Goal: Task Accomplishment & Management: Complete application form

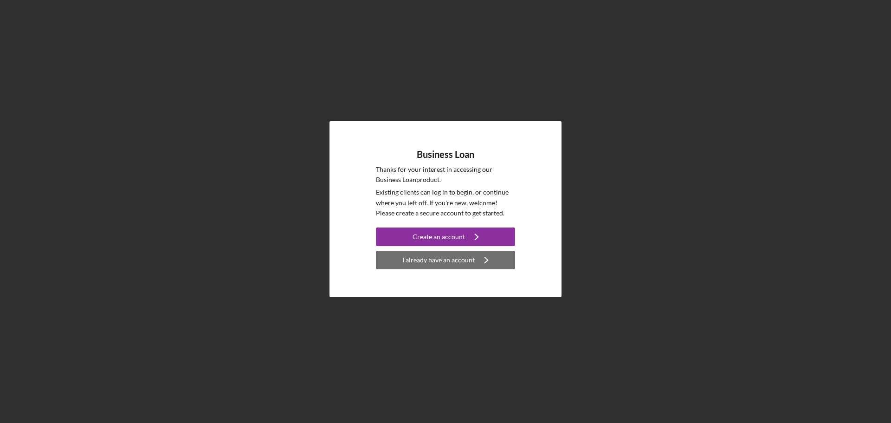
click at [457, 262] on div "I already have an account" at bounding box center [438, 260] width 72 height 19
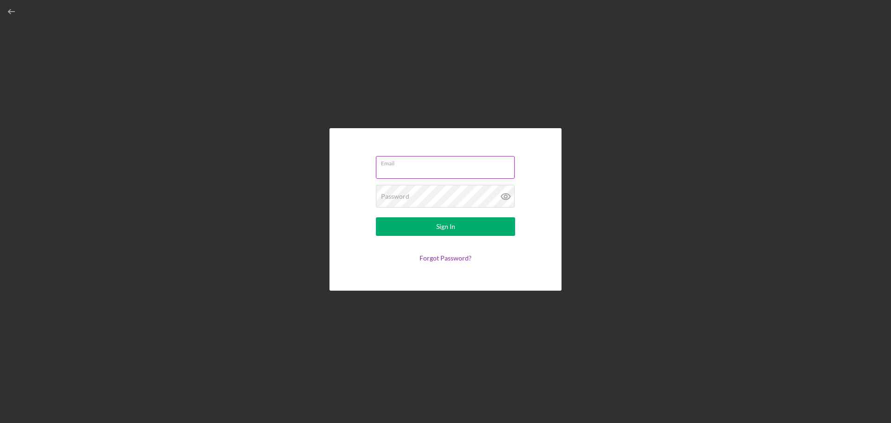
type input "mtrant@dreamcollaborative"
click at [408, 166] on label "Email" at bounding box center [448, 161] width 134 height 10
click at [408, 166] on input "mtrant@dreamcollaborative" at bounding box center [445, 167] width 139 height 22
click at [415, 228] on button "Sign In" at bounding box center [445, 226] width 139 height 19
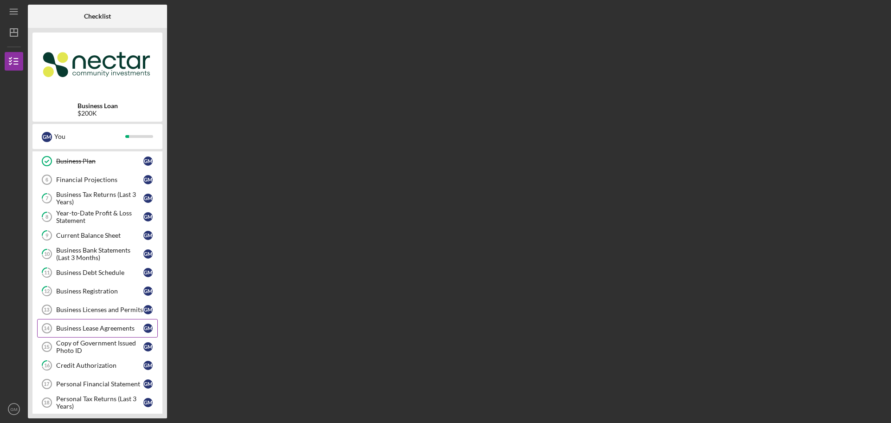
scroll to position [139, 0]
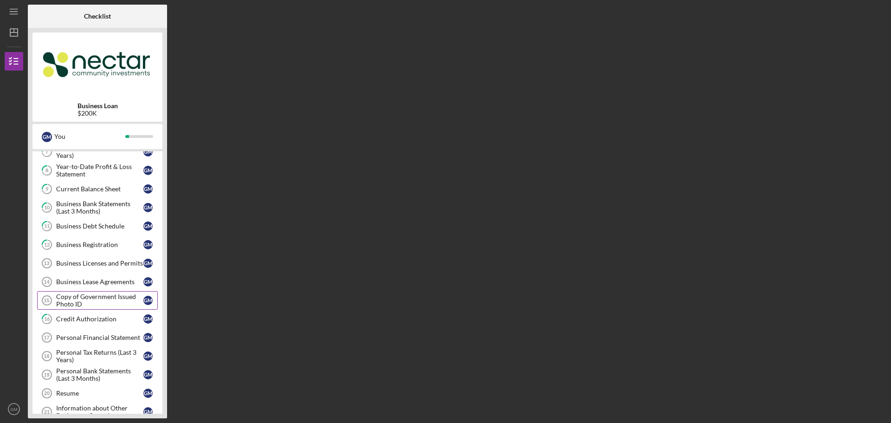
click at [108, 298] on div "Copy of Government Issued Photo ID" at bounding box center [99, 300] width 87 height 15
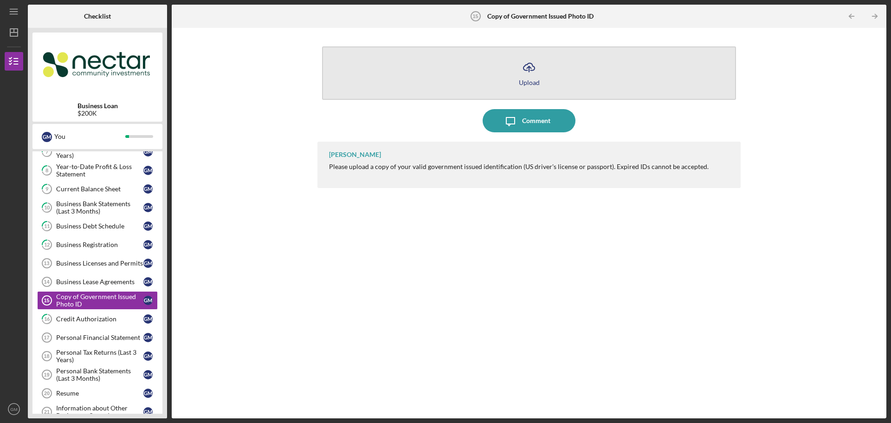
click at [528, 80] on div "Upload" at bounding box center [529, 82] width 21 height 7
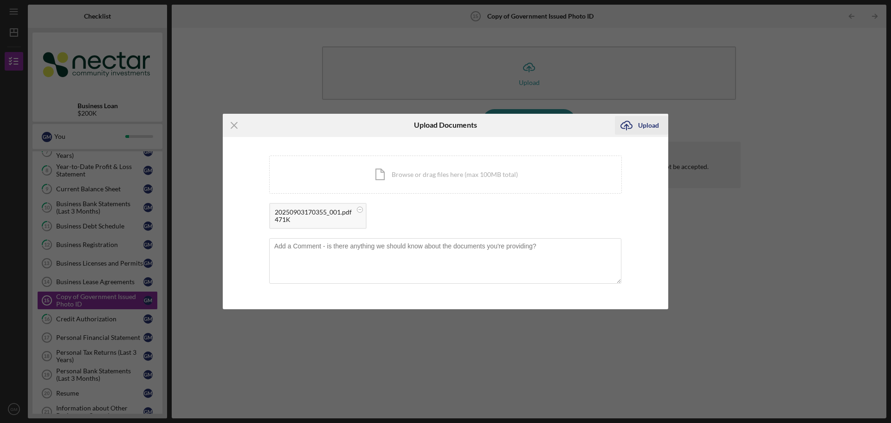
click at [640, 125] on div "Upload" at bounding box center [648, 125] width 21 height 19
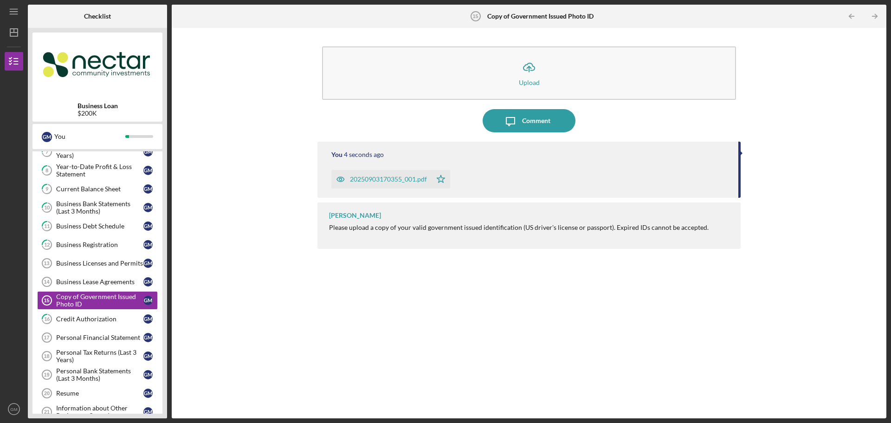
click at [404, 268] on div "You 4 seconds ago 20250903170355_001.pdf Icon/Star [PERSON_NAME] Please upload …" at bounding box center [528, 273] width 423 height 263
click at [289, 281] on div "Icon/Upload Upload Icon/Message Comment You 9 seconds ago 20250903170355_001.pd…" at bounding box center [528, 222] width 705 height 381
click at [88, 321] on div "Credit Authorization" at bounding box center [99, 318] width 87 height 7
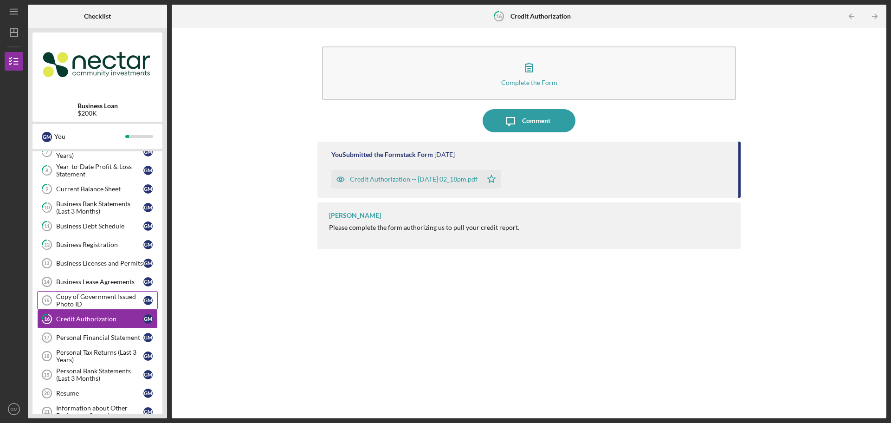
click at [93, 301] on div "Copy of Government Issued Photo ID" at bounding box center [99, 300] width 87 height 15
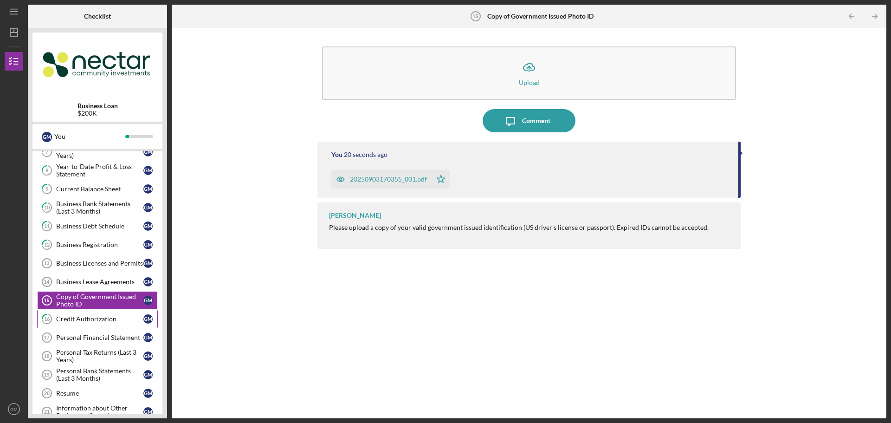
click at [87, 321] on div "Credit Authorization" at bounding box center [99, 318] width 87 height 7
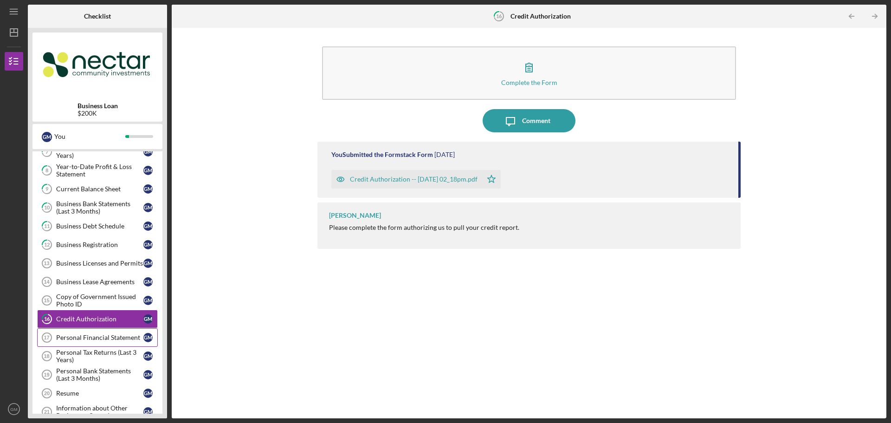
click at [87, 336] on div "Personal Financial Statement" at bounding box center [99, 337] width 87 height 7
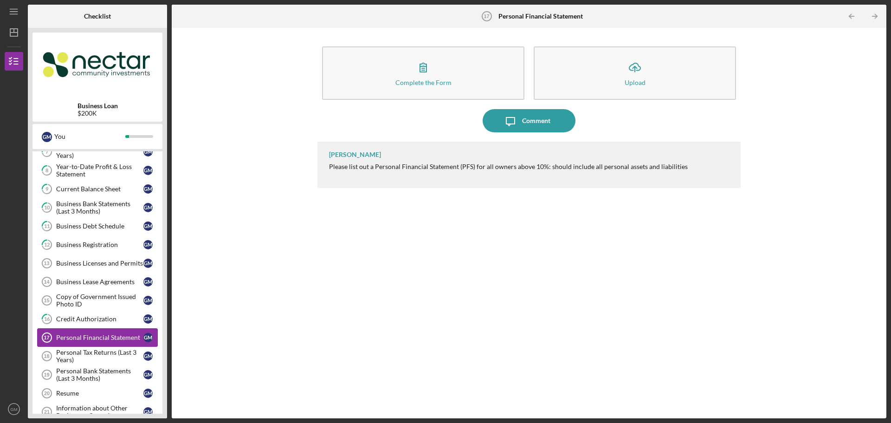
scroll to position [186, 0]
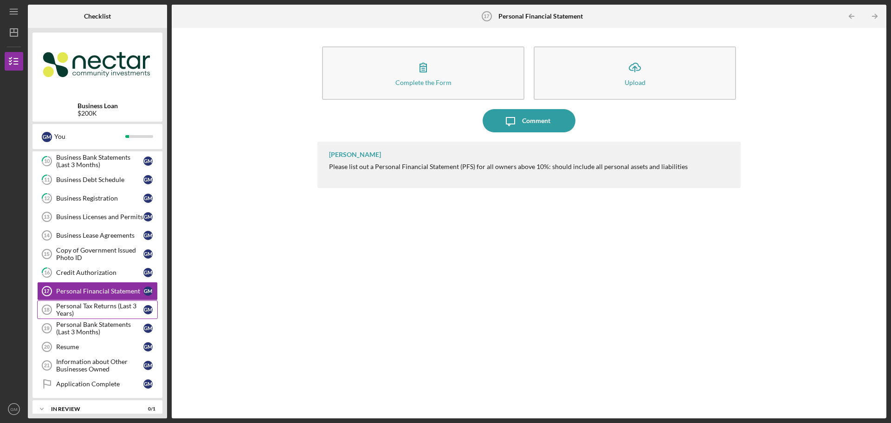
click at [101, 308] on div "Personal Tax Returns (Last 3 Years)" at bounding box center [99, 309] width 87 height 15
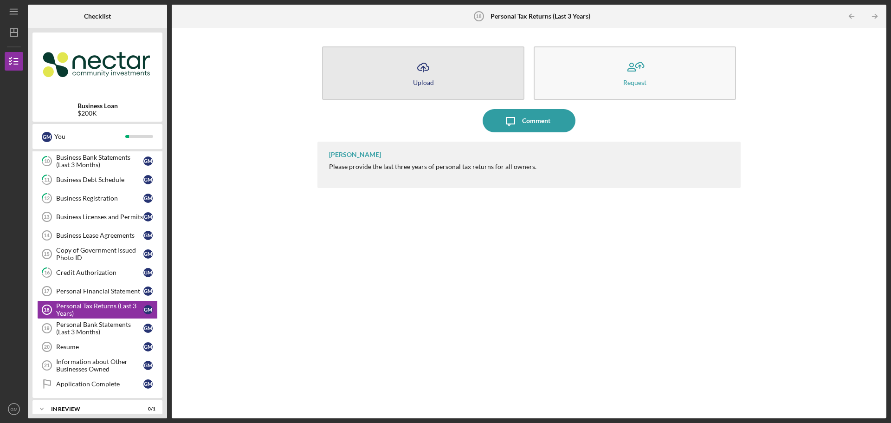
click at [423, 78] on icon "Icon/Upload" at bounding box center [423, 67] width 23 height 23
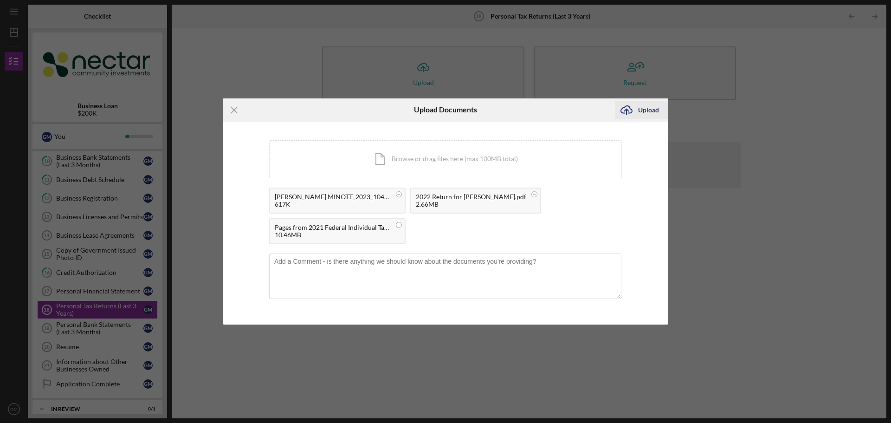
click at [647, 110] on div "Upload" at bounding box center [648, 110] width 21 height 19
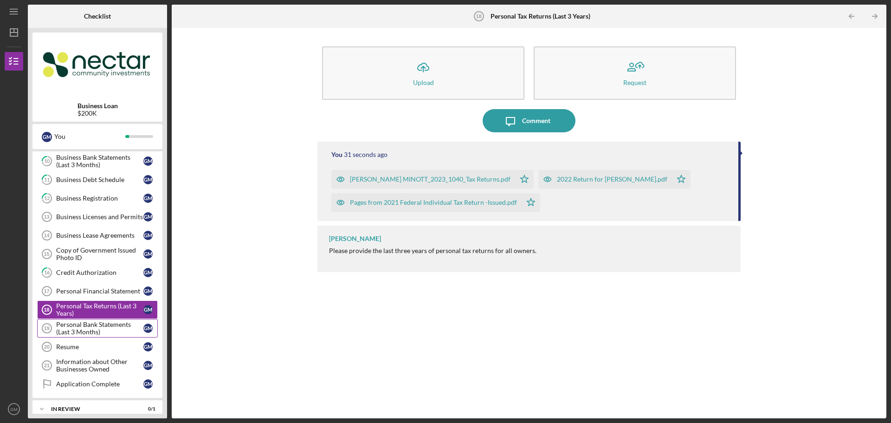
click at [77, 333] on div "Personal Bank Statements (Last 3 Months)" at bounding box center [99, 328] width 87 height 15
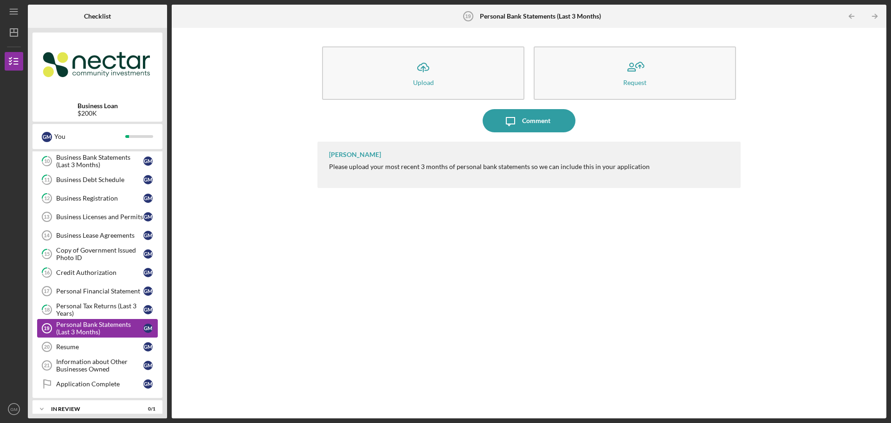
click at [97, 332] on div "Personal Bank Statements (Last 3 Months)" at bounding box center [99, 328] width 87 height 15
click at [98, 328] on div "Personal Bank Statements (Last 3 Months)" at bounding box center [99, 328] width 87 height 15
